Goal: Check status: Check status

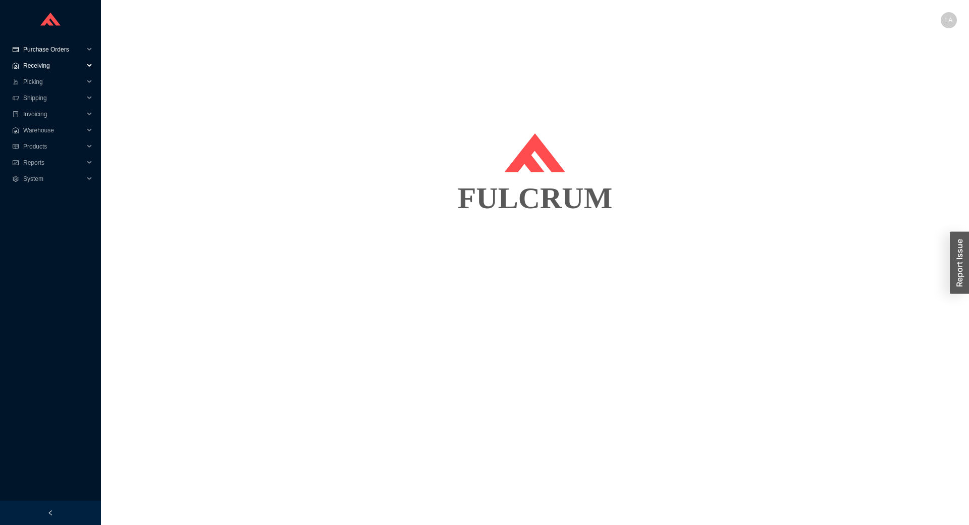
drag, startPoint x: 52, startPoint y: 45, endPoint x: 58, endPoint y: 47, distance: 5.9
click at [53, 45] on span "Purchase Orders" at bounding box center [53, 49] width 61 height 16
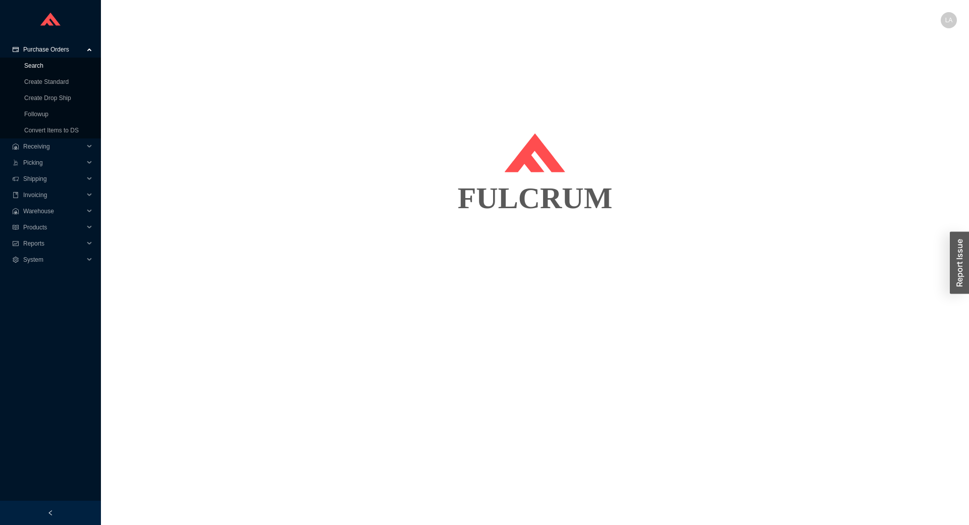
click at [43, 69] on link "Search" at bounding box center [33, 65] width 19 height 7
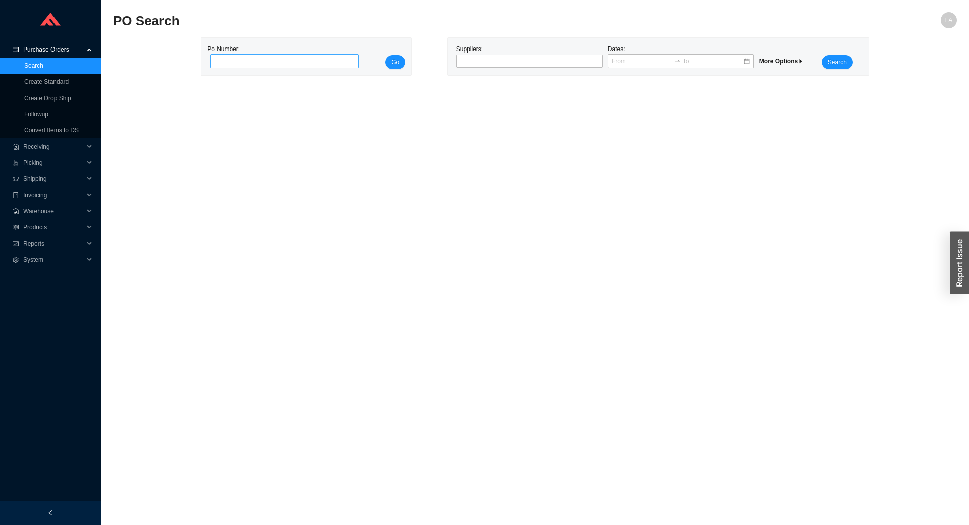
click at [221, 54] on input "tel" at bounding box center [285, 61] width 148 height 14
type input "976008"
click button "Go" at bounding box center [395, 62] width 20 height 14
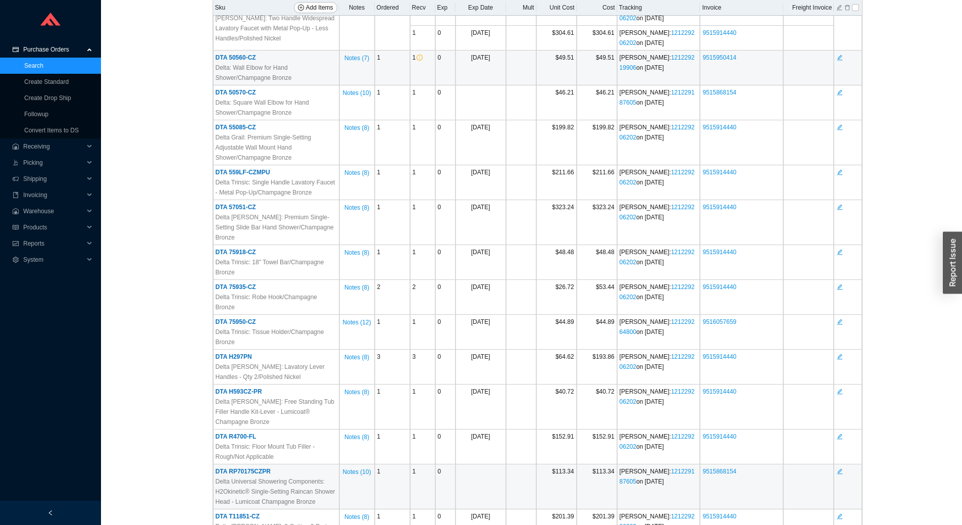
scroll to position [855, 0]
